Goal: Information Seeking & Learning: Learn about a topic

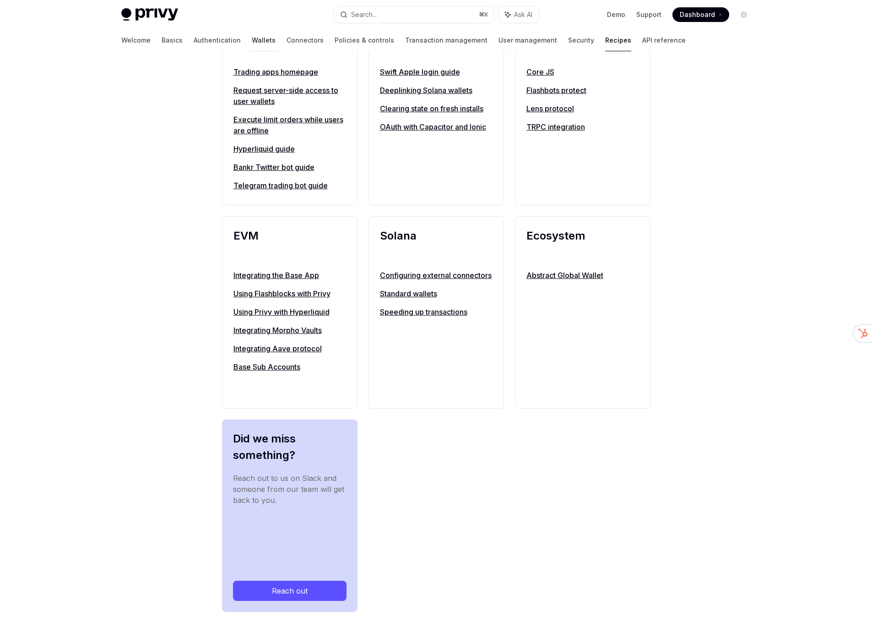
scroll to position [814, 0]
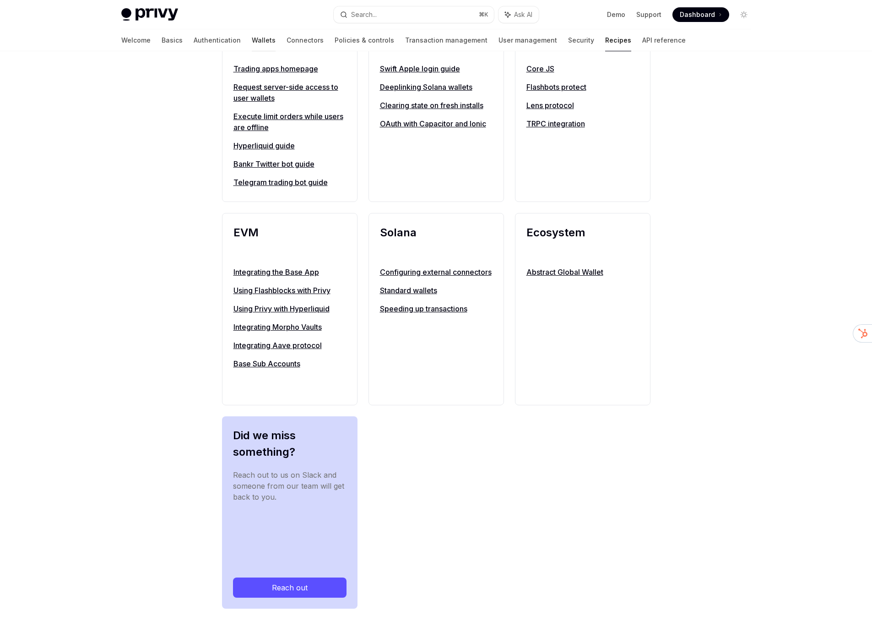
click at [252, 43] on link "Wallets" at bounding box center [264, 40] width 24 height 22
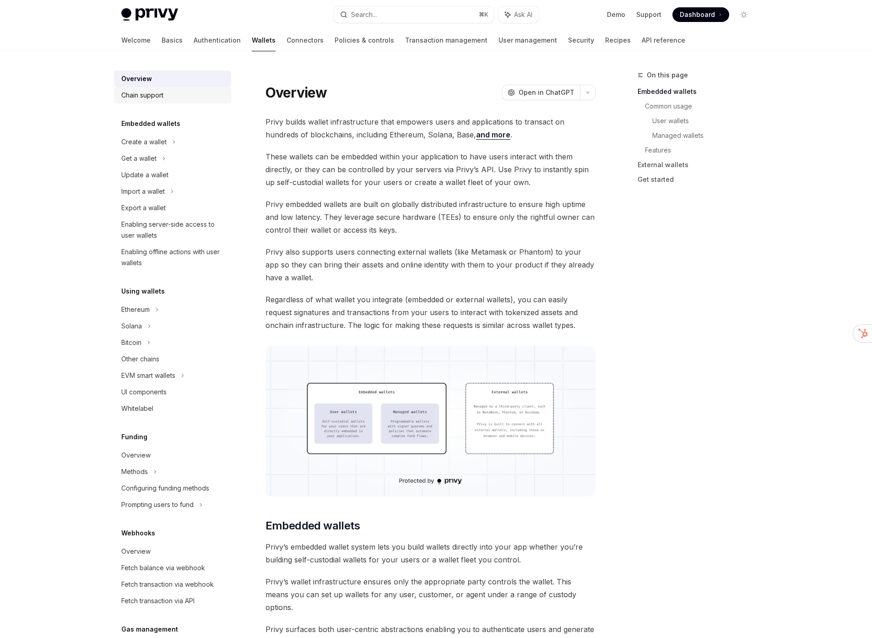
click at [144, 97] on div "Chain support" at bounding box center [142, 95] width 42 height 11
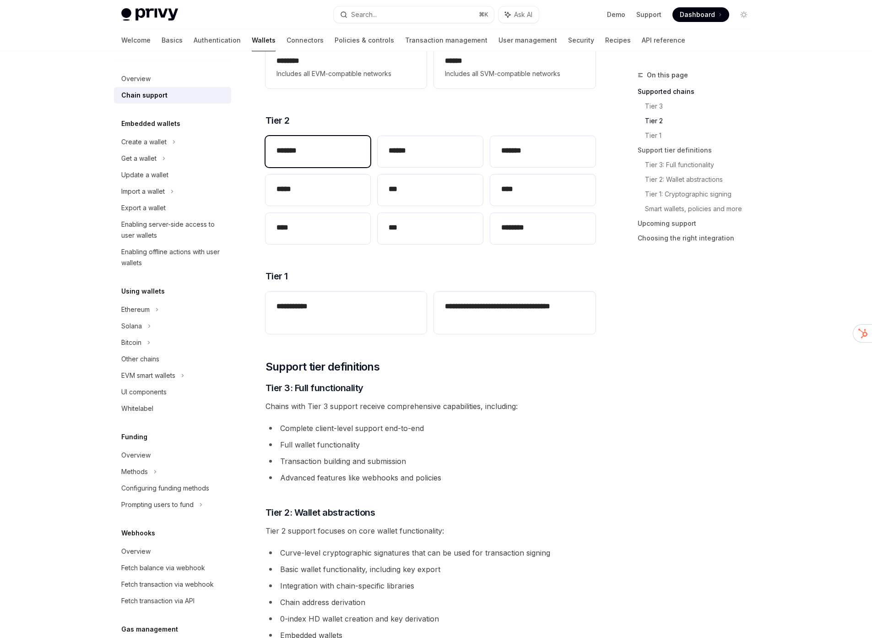
scroll to position [288, 0]
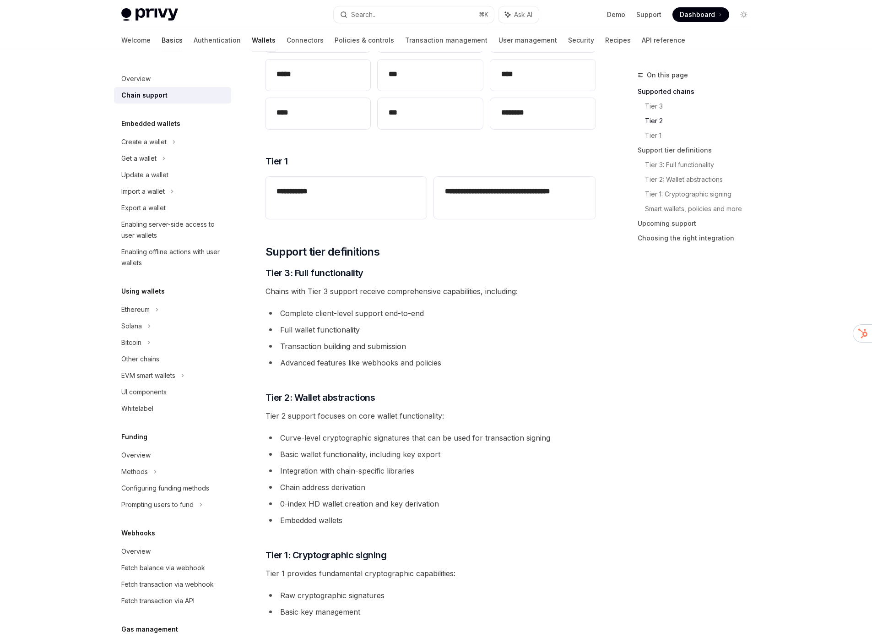
click at [162, 40] on link "Basics" at bounding box center [172, 40] width 21 height 22
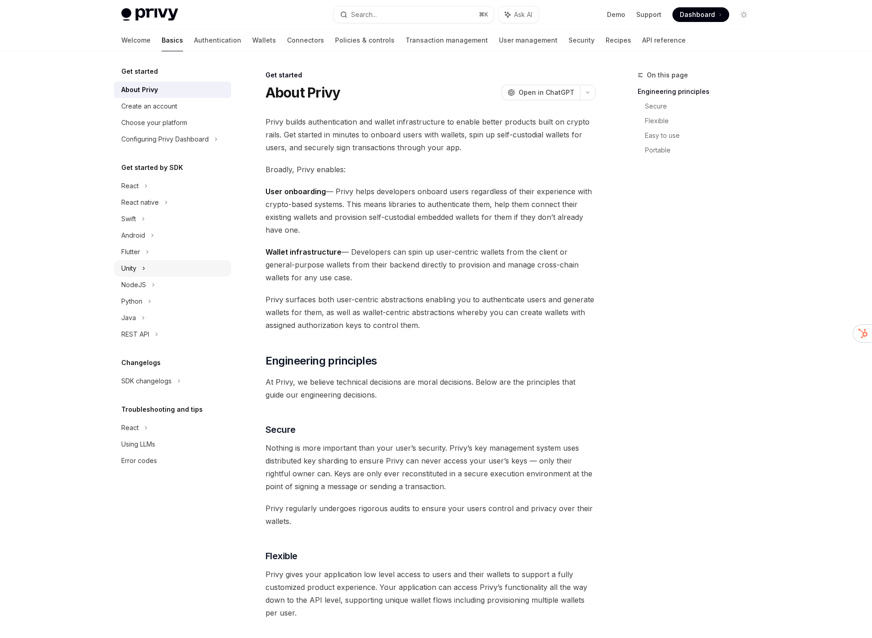
click at [132, 266] on div "Unity" at bounding box center [128, 268] width 15 height 11
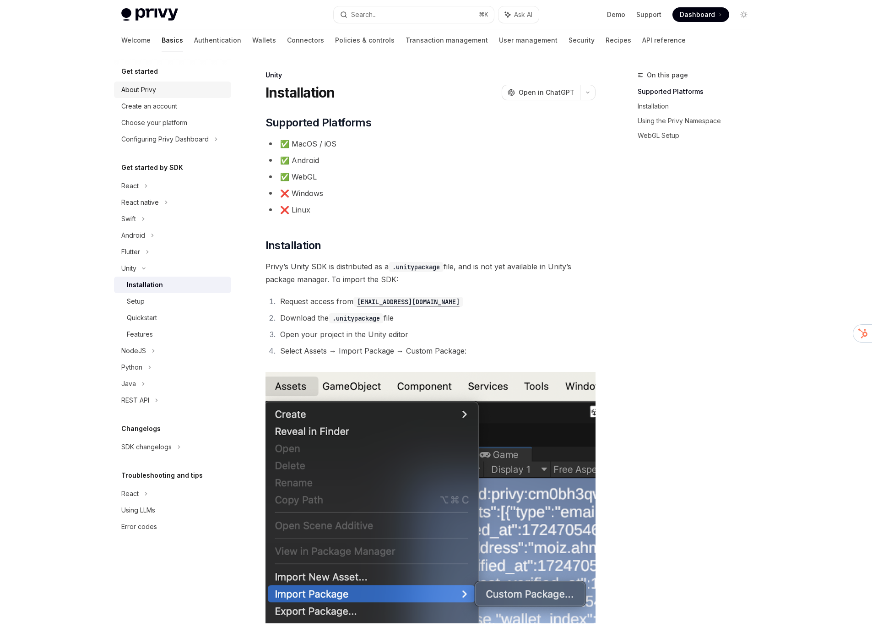
click at [137, 89] on div "About Privy" at bounding box center [138, 89] width 35 height 11
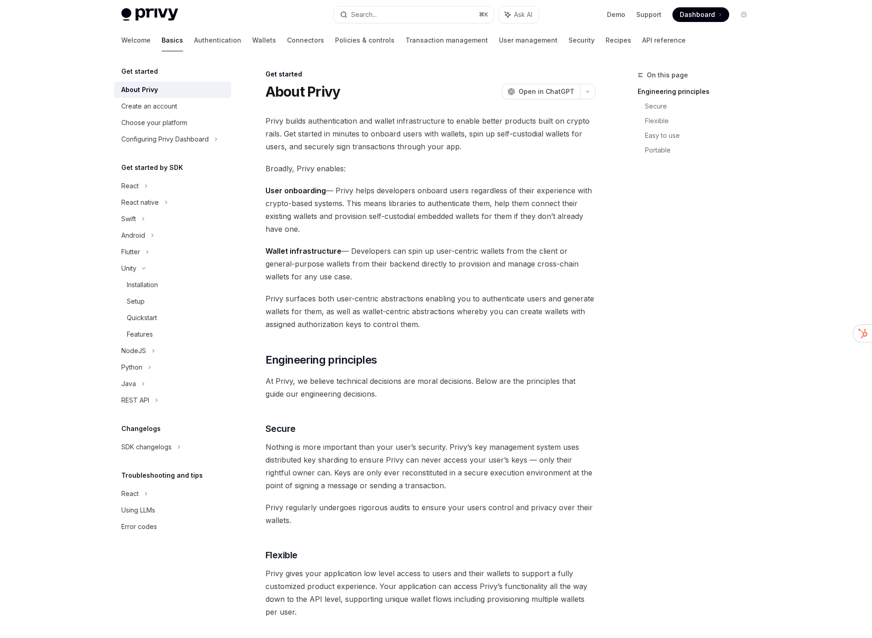
scroll to position [3, 0]
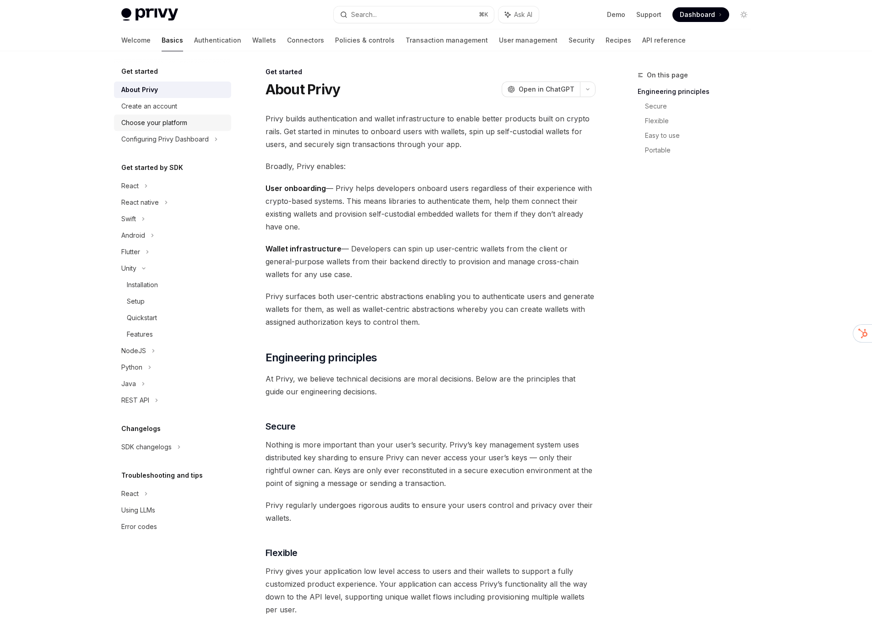
click at [157, 123] on div "Choose your platform" at bounding box center [154, 122] width 66 height 11
type textarea "*"
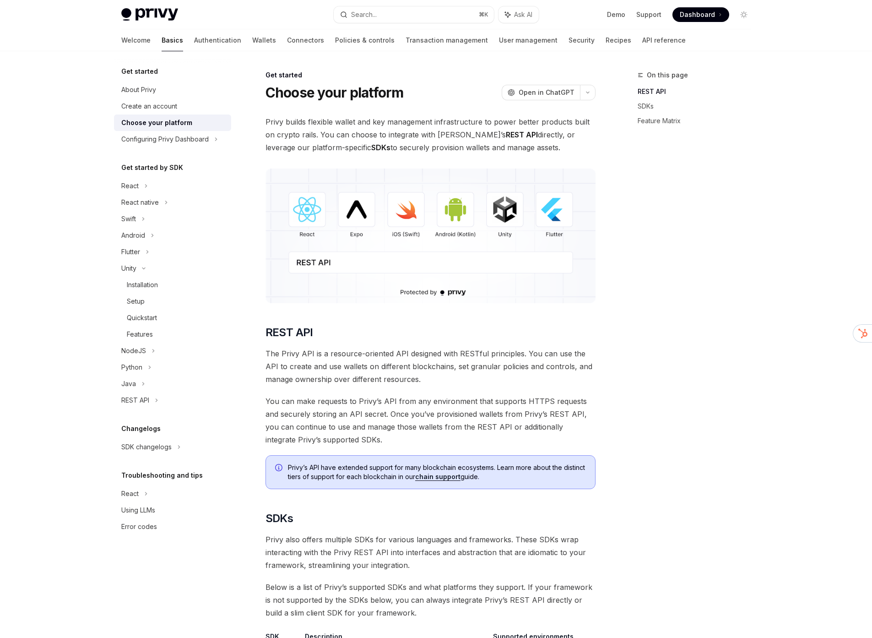
click at [758, 298] on div "On this page REST API SDKs Feature Matrix" at bounding box center [688, 354] width 139 height 568
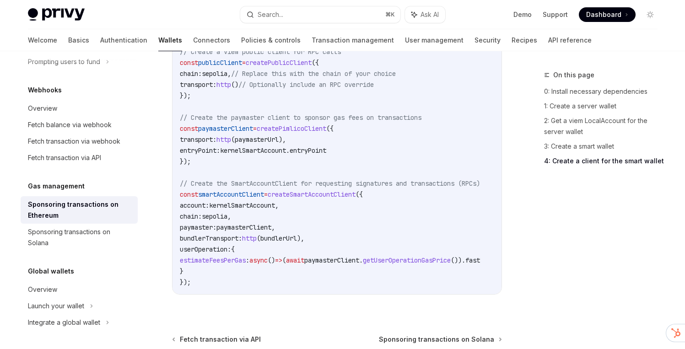
scroll to position [1165, 0]
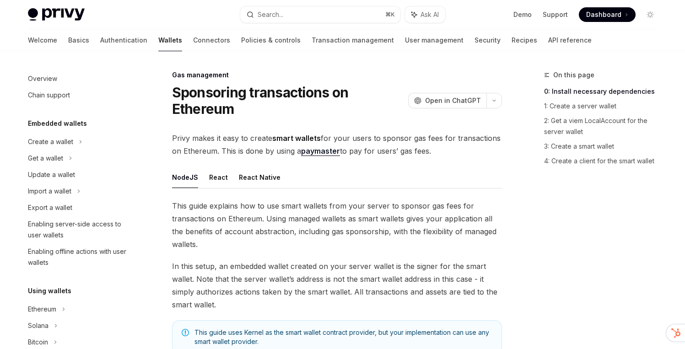
scroll to position [443, 0]
